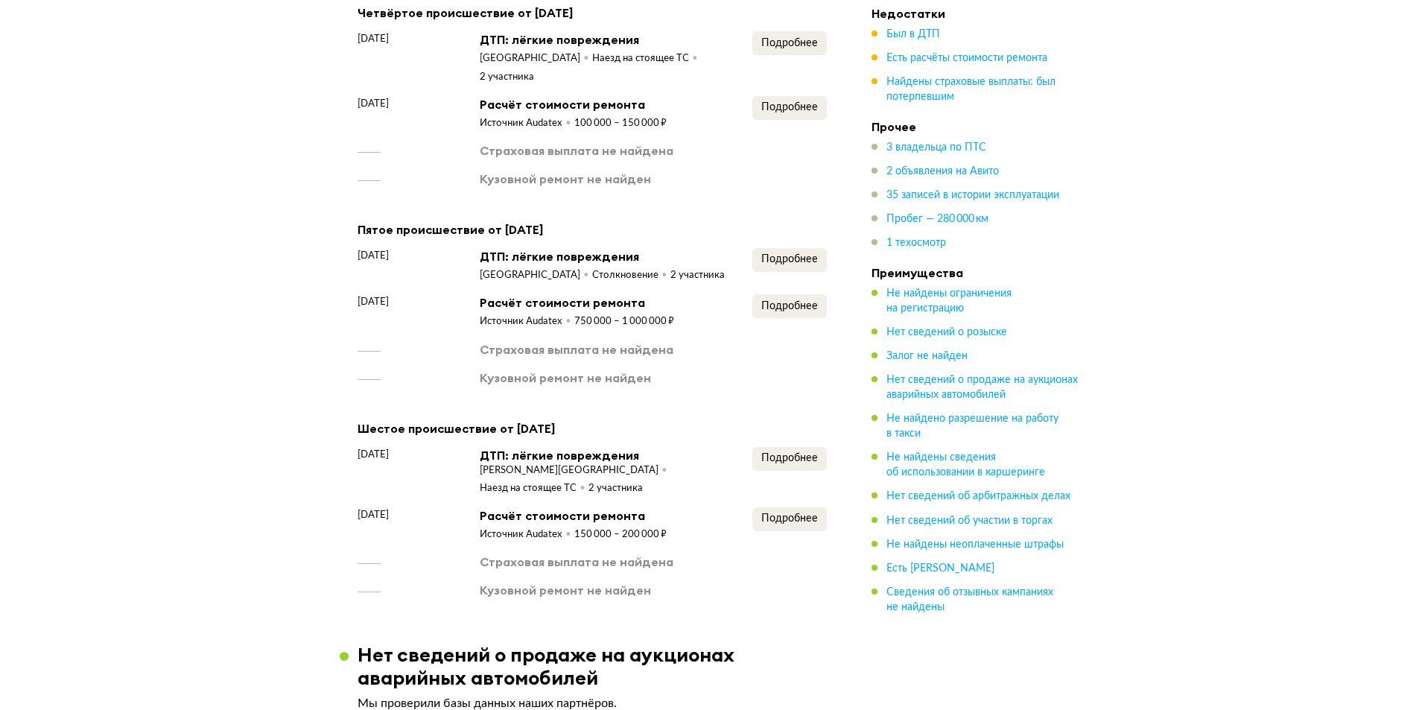
scroll to position [2905, 0]
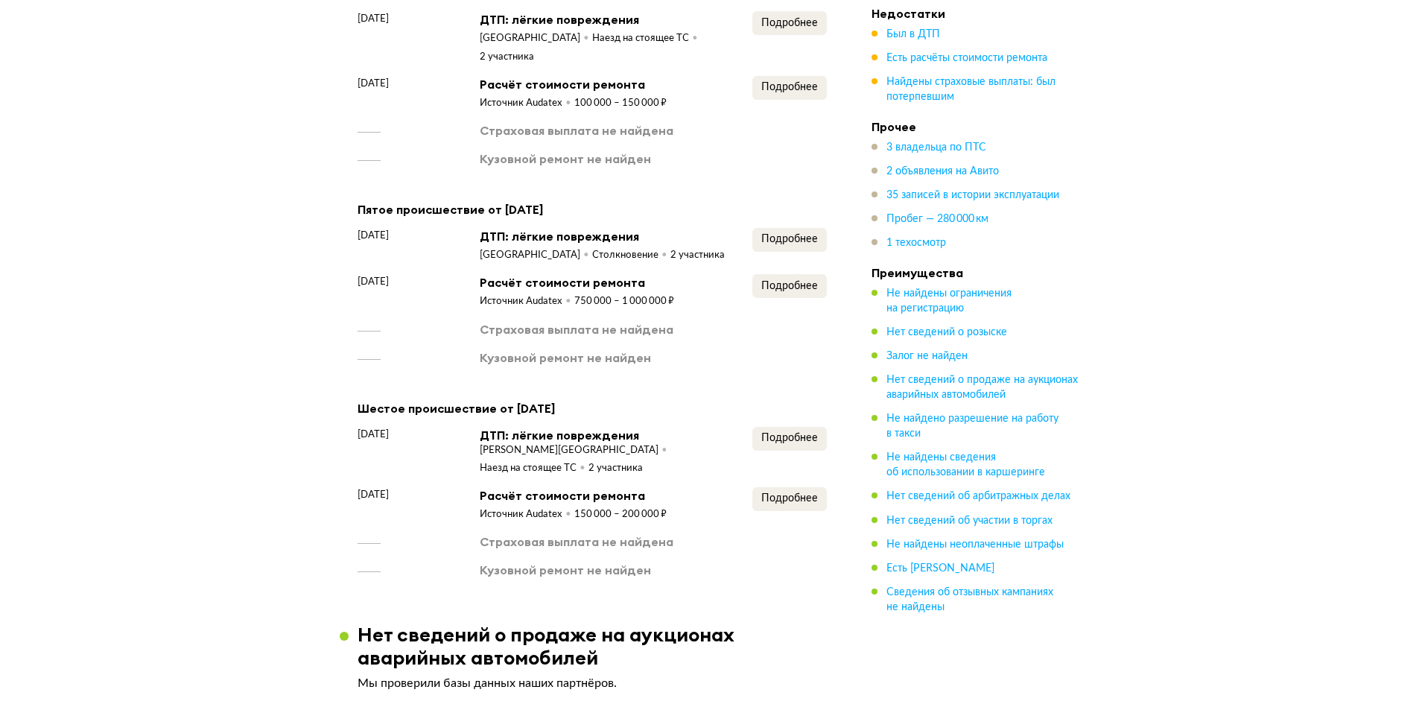
drag, startPoint x: 450, startPoint y: 431, endPoint x: 466, endPoint y: 413, distance: 23.8
click at [437, 431] on div "[DATE] ДТП: лёгкие повреждения [PERSON_NAME][GEOGRAPHIC_DATA] [GEOGRAPHIC_DATA]…" at bounding box center [592, 451] width 469 height 49
drag, startPoint x: 661, startPoint y: 232, endPoint x: 309, endPoint y: 253, distance: 352.9
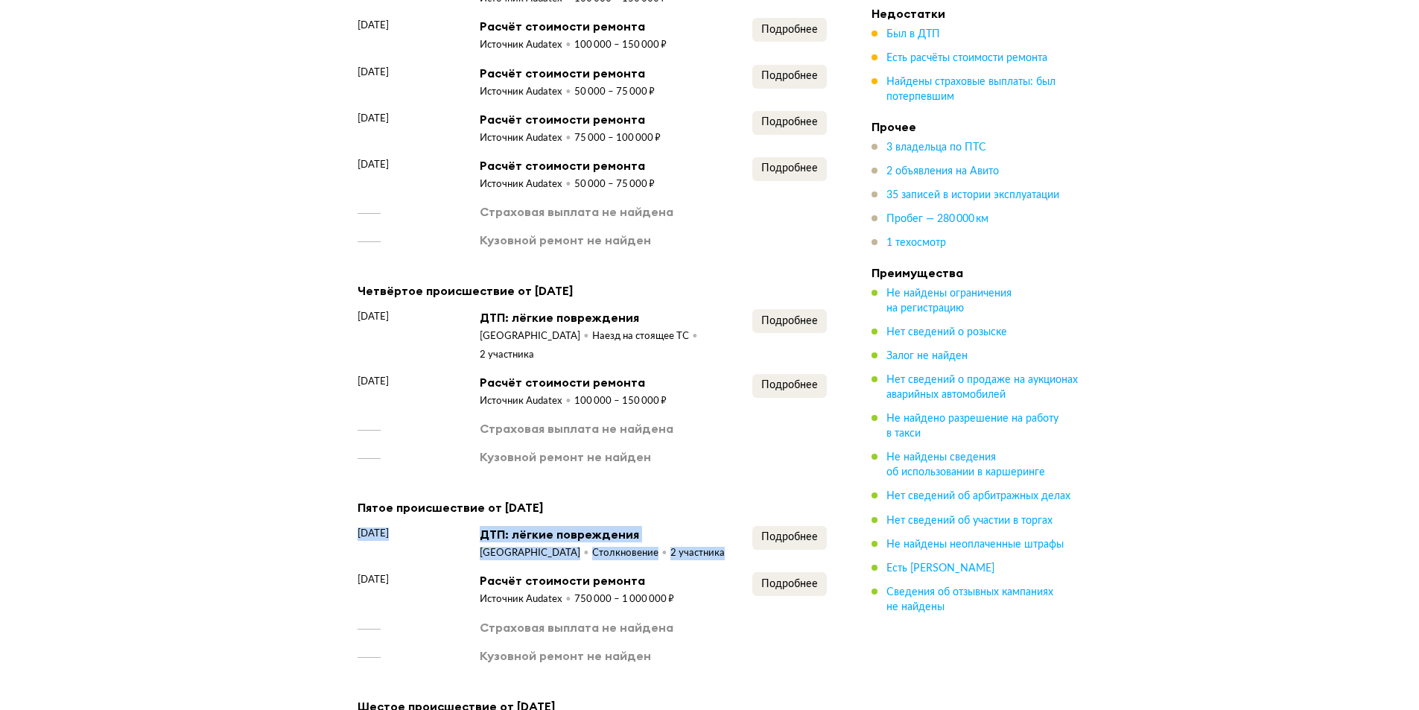
drag, startPoint x: 596, startPoint y: 321, endPoint x: 415, endPoint y: 337, distance: 181.7
click at [343, 326] on article "6 происшествий Мы проверили базы данных госсервисов, страховых компаний, незави…" at bounding box center [592, 67] width 505 height 1617
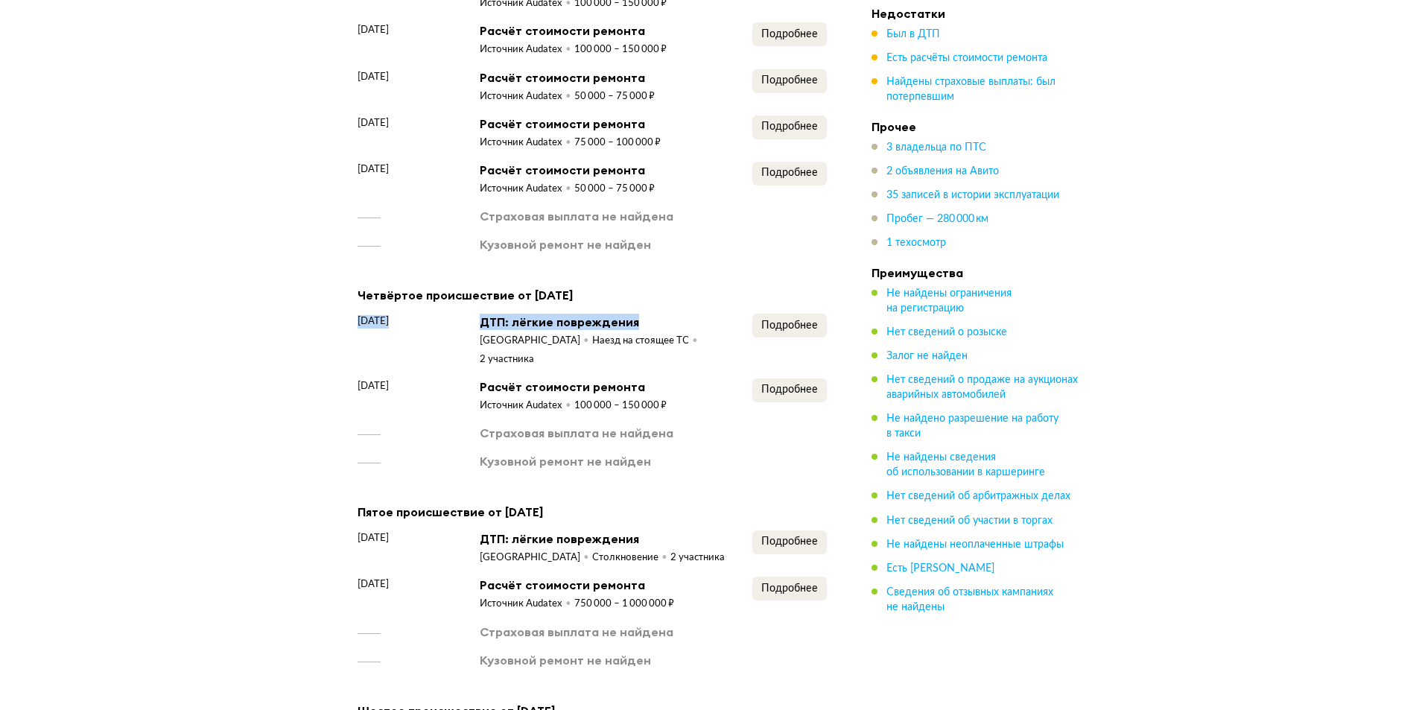
scroll to position [2309, 0]
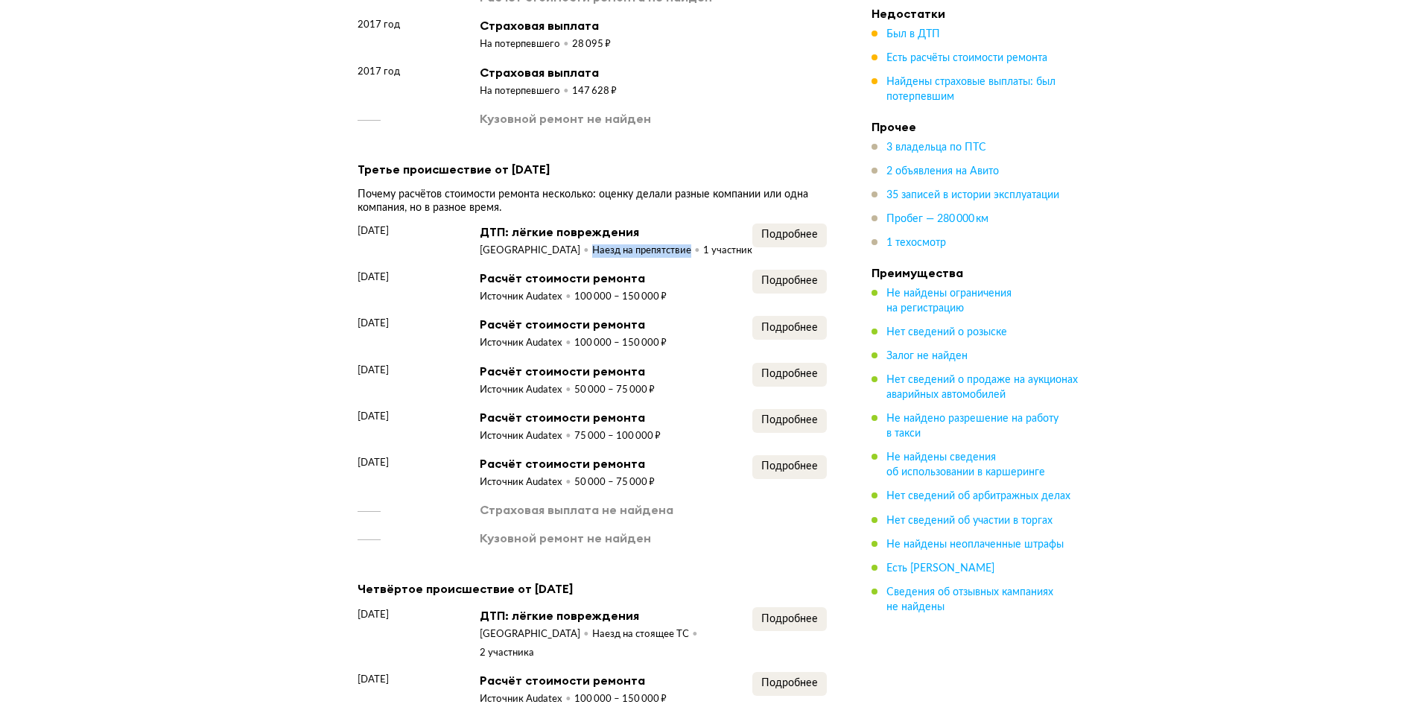
drag, startPoint x: 620, startPoint y: 235, endPoint x: 293, endPoint y: 293, distance: 332.1
click at [384, 261] on div "[DATE] ДТП: лёгкие повреждения [GEOGRAPHIC_DATA] Наезд на препятствие 1 участни…" at bounding box center [592, 384] width 469 height 323
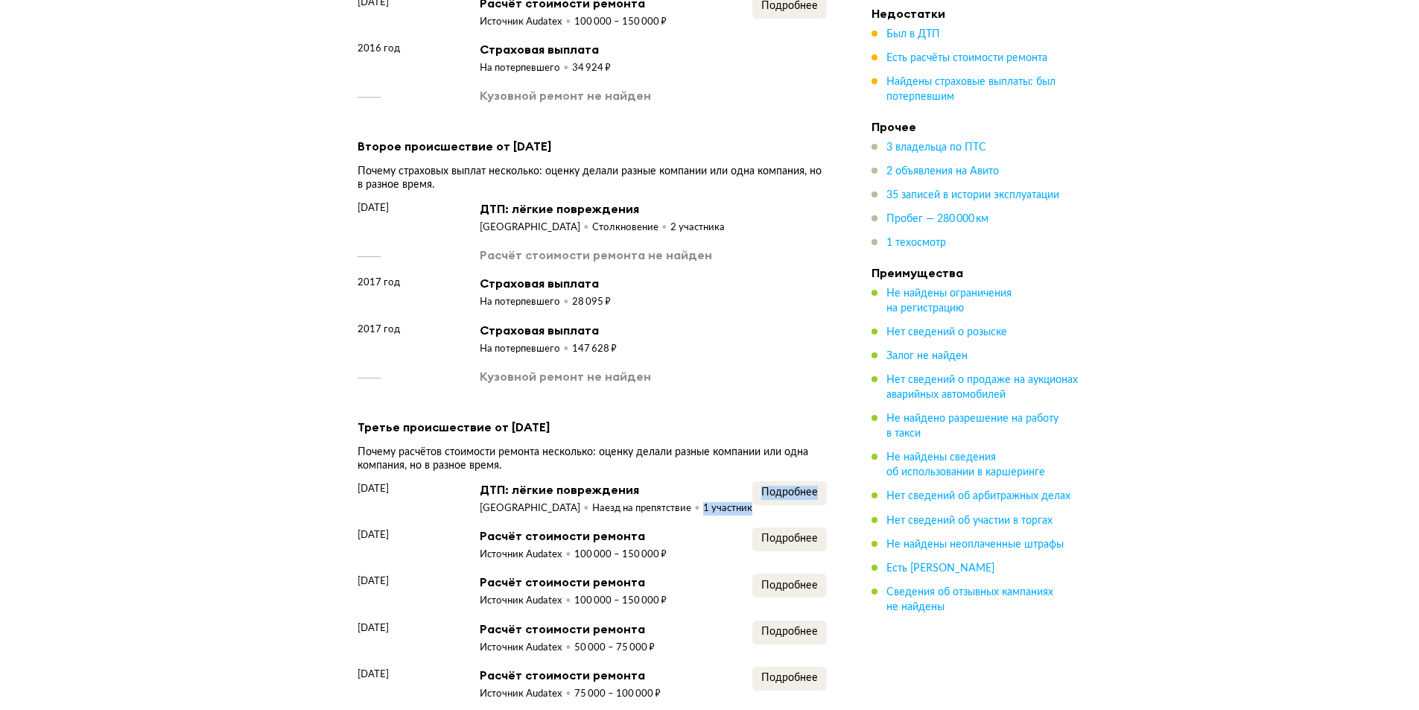
scroll to position [2011, 0]
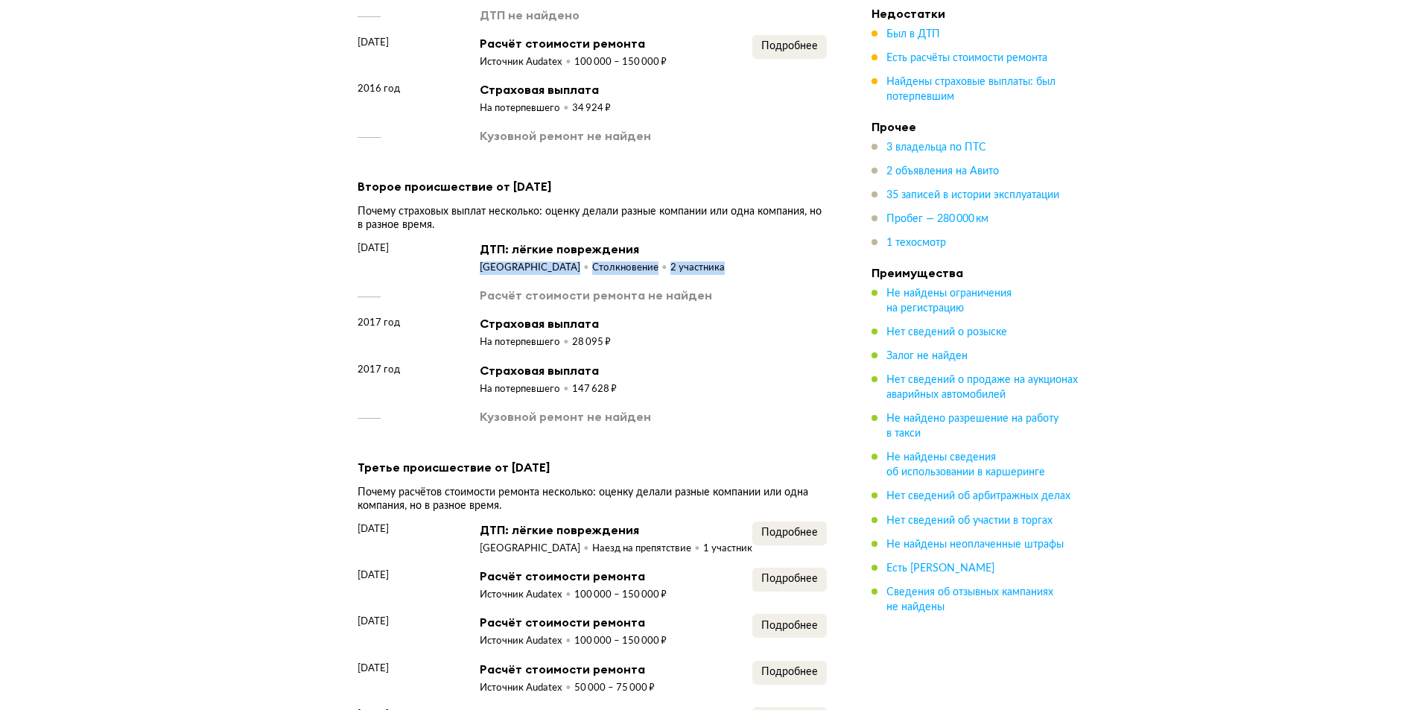
drag, startPoint x: 541, startPoint y: 247, endPoint x: 329, endPoint y: 288, distance: 215.5
click at [437, 258] on div "[DATE] ДТП: лёгкие повреждения [GEOGRAPHIC_DATA] Столкновение 2 участника" at bounding box center [592, 258] width 469 height 34
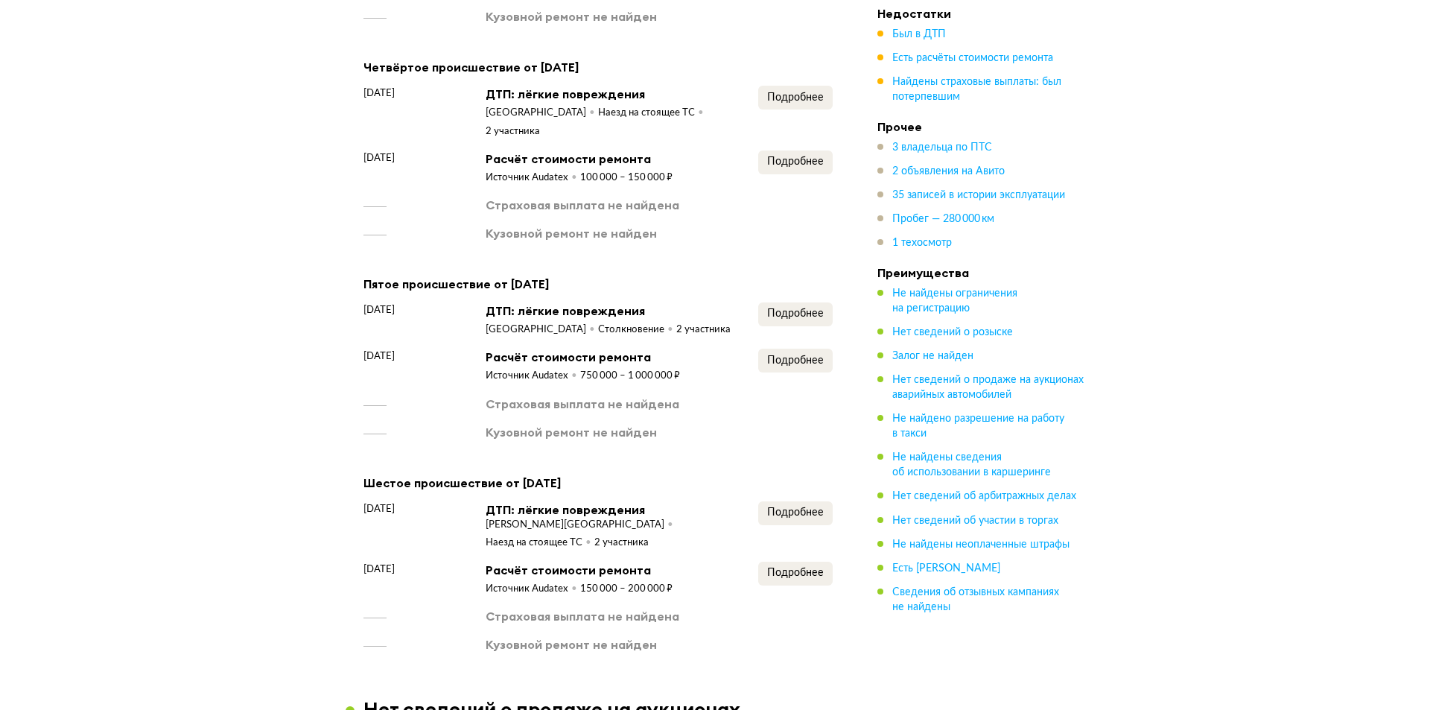
scroll to position [2905, 0]
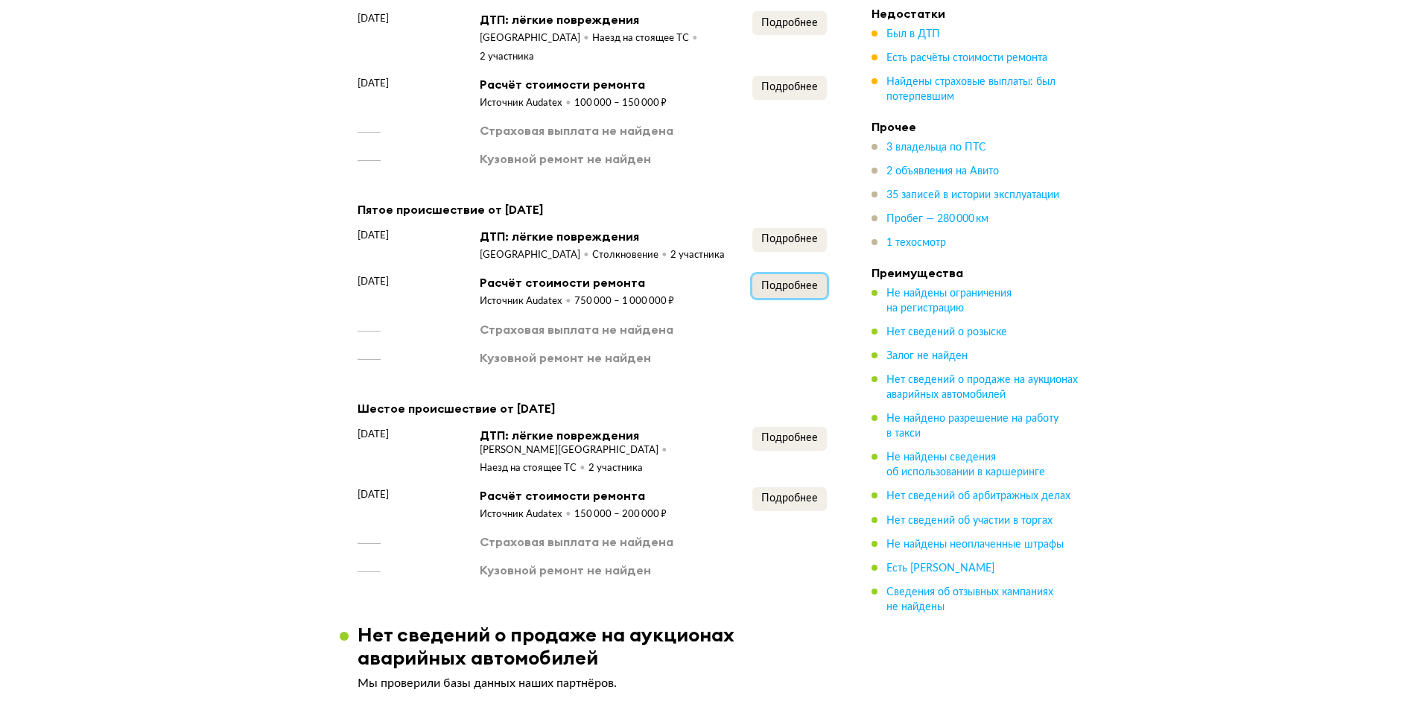
click at [784, 281] on span "Подробнее" at bounding box center [789, 286] width 57 height 10
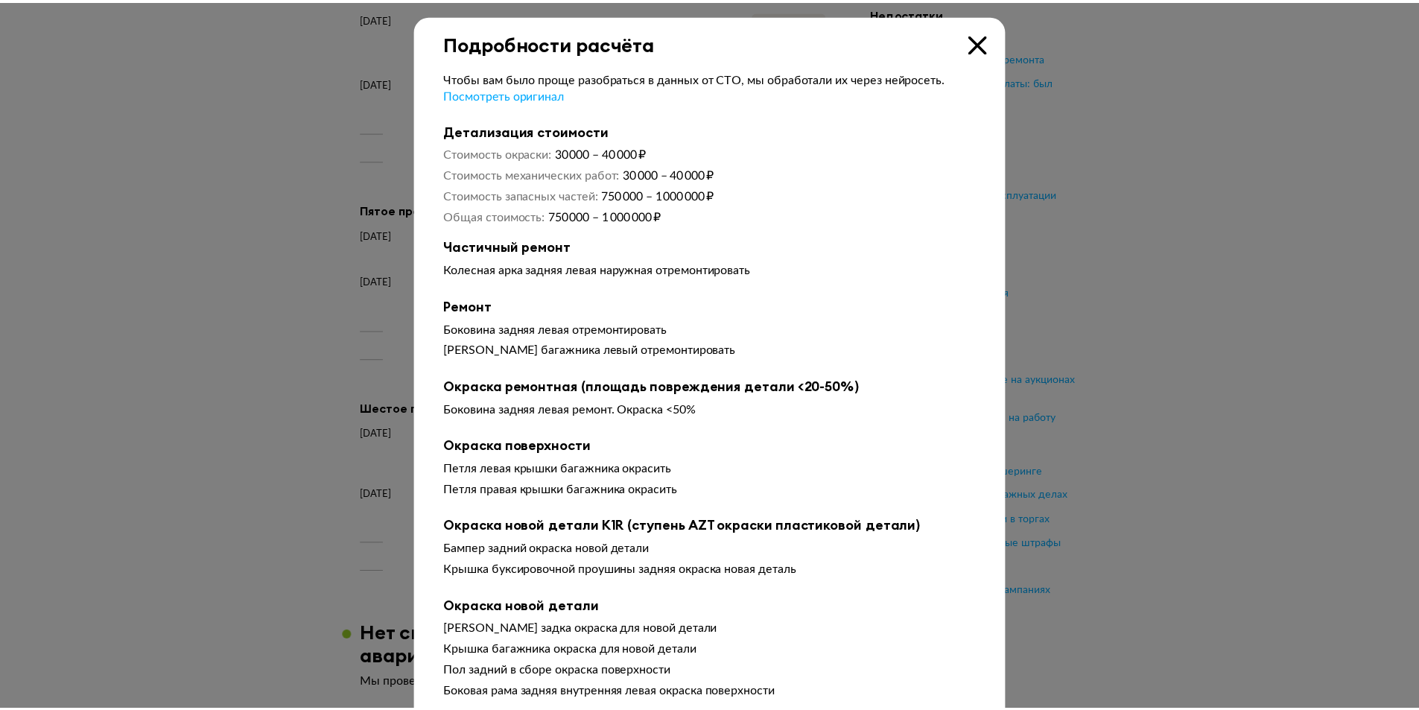
scroll to position [74, 0]
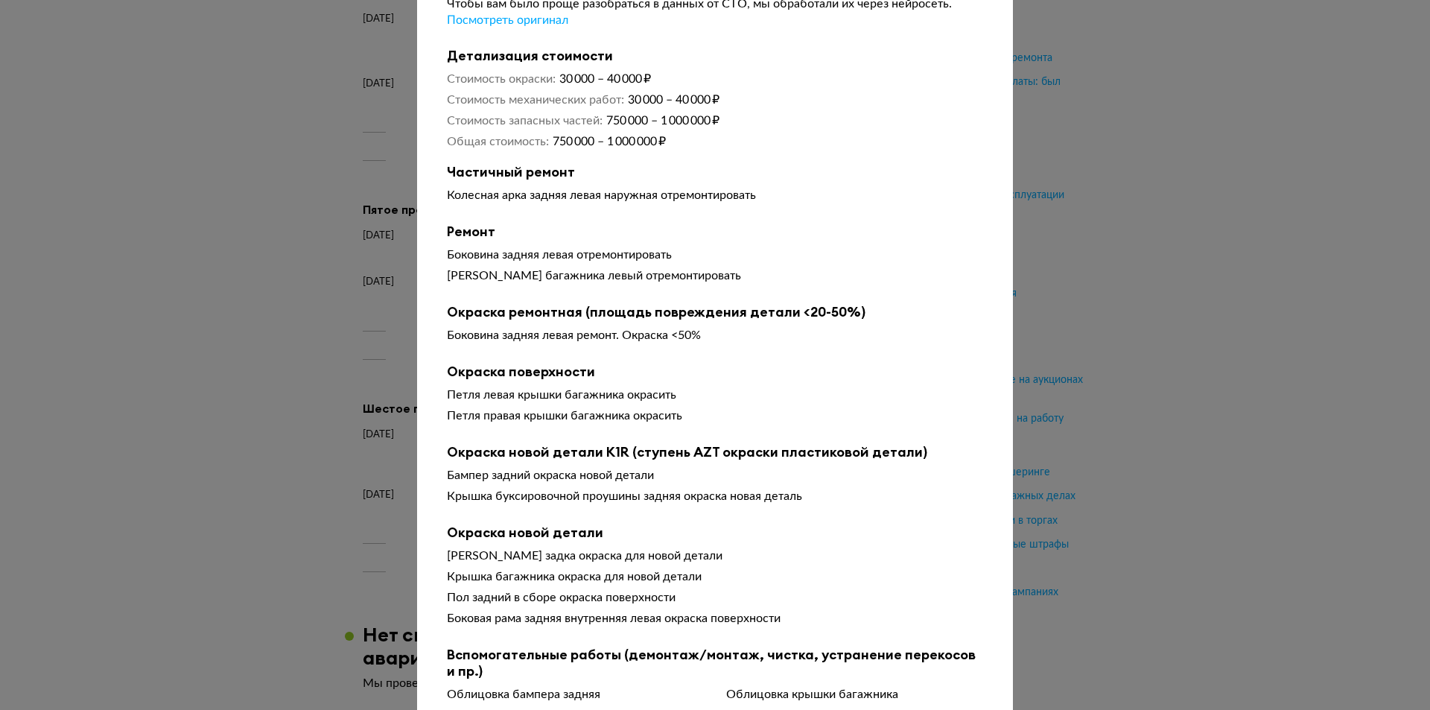
click at [1197, 254] on div at bounding box center [715, 281] width 1430 height 710
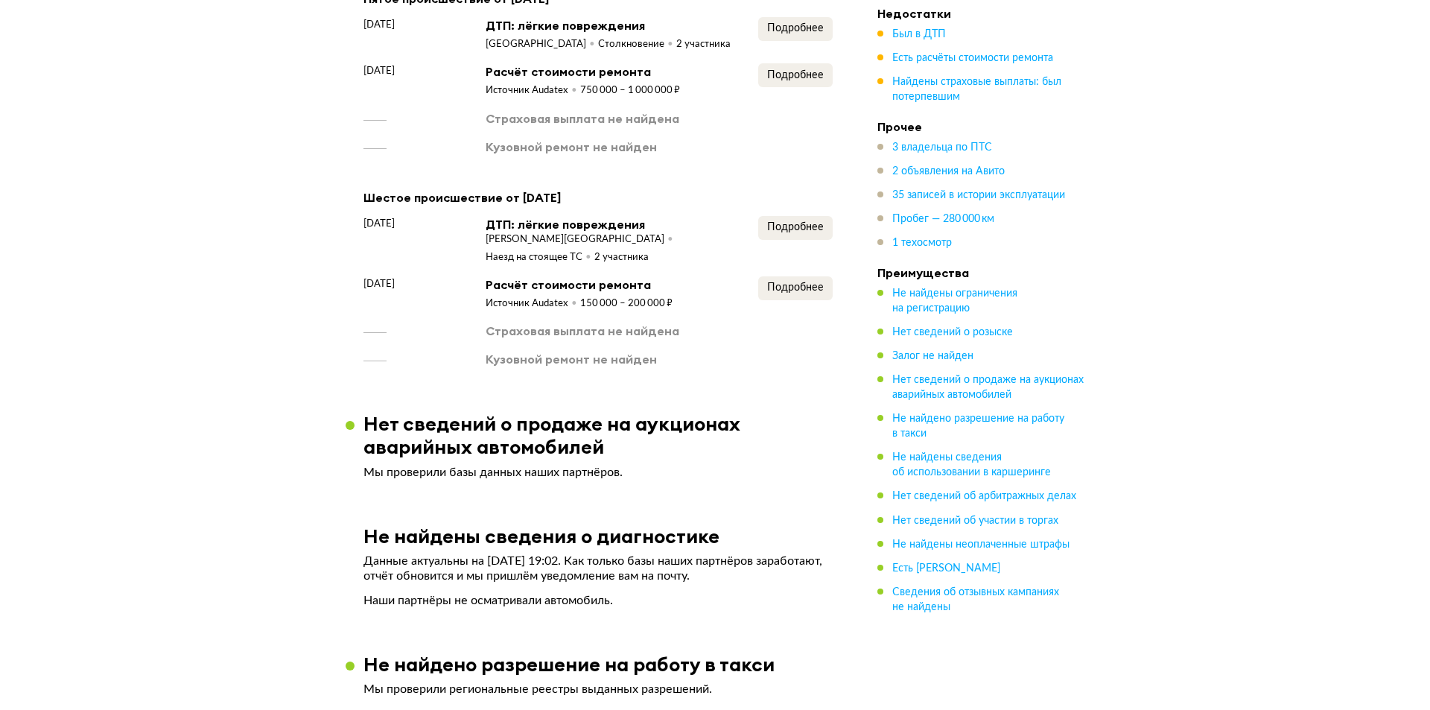
scroll to position [3129, 0]
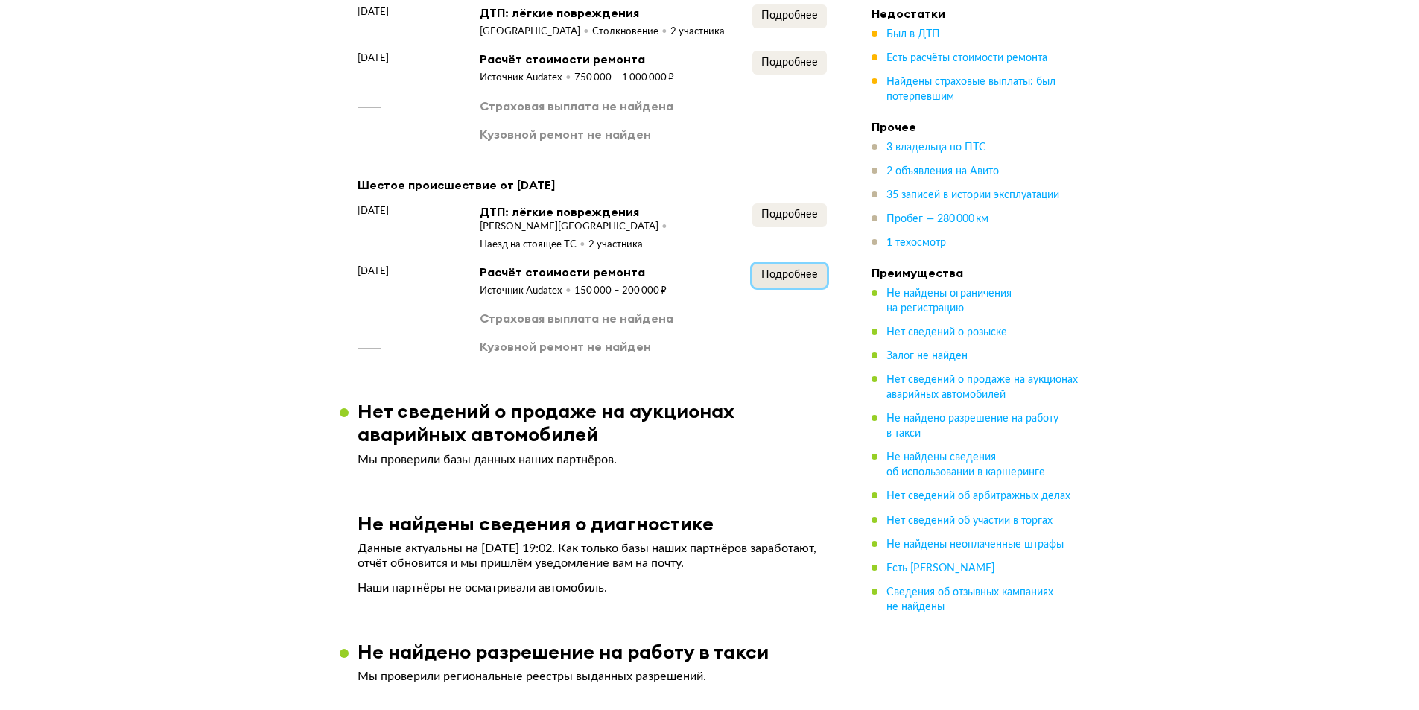
click at [788, 270] on span "Подробнее" at bounding box center [789, 275] width 57 height 10
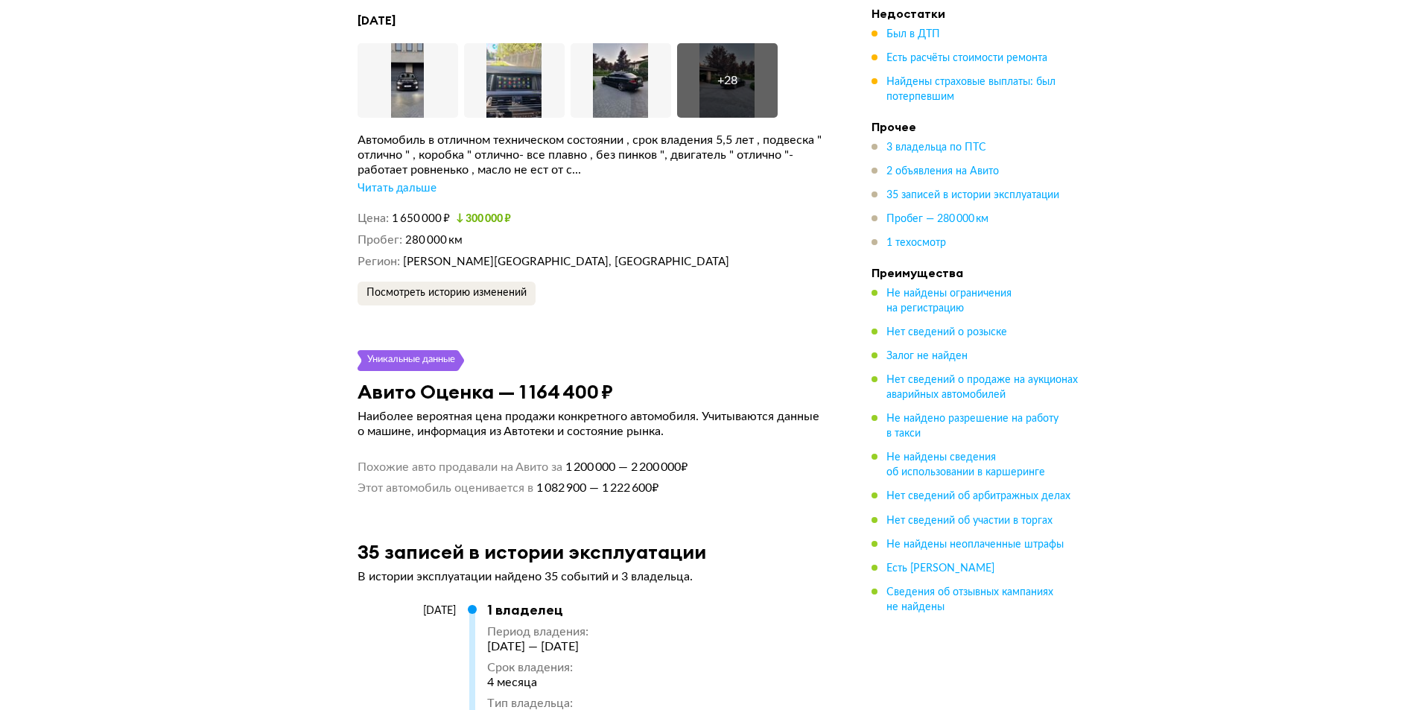
scroll to position [4395, 0]
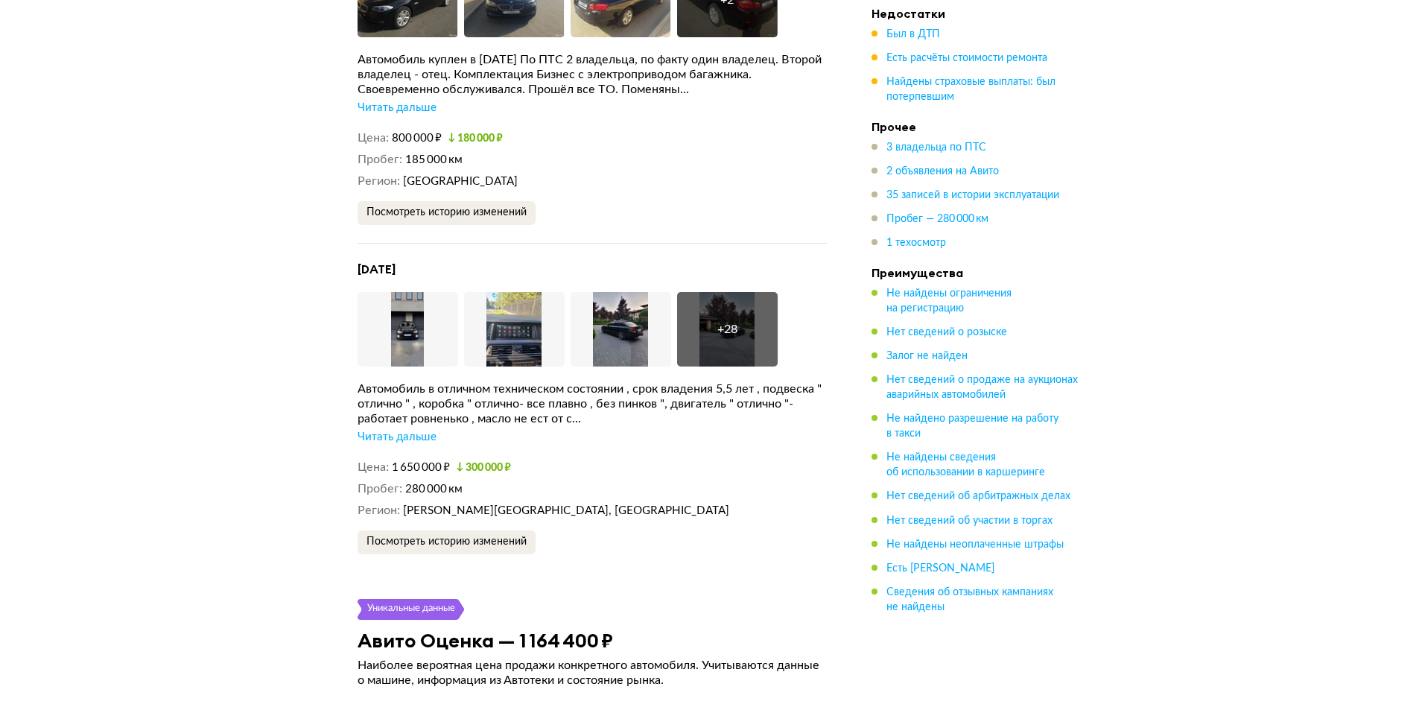
click at [420, 430] on div "Читать дальше" at bounding box center [397, 437] width 79 height 15
